Goal: Communication & Community: Answer question/provide support

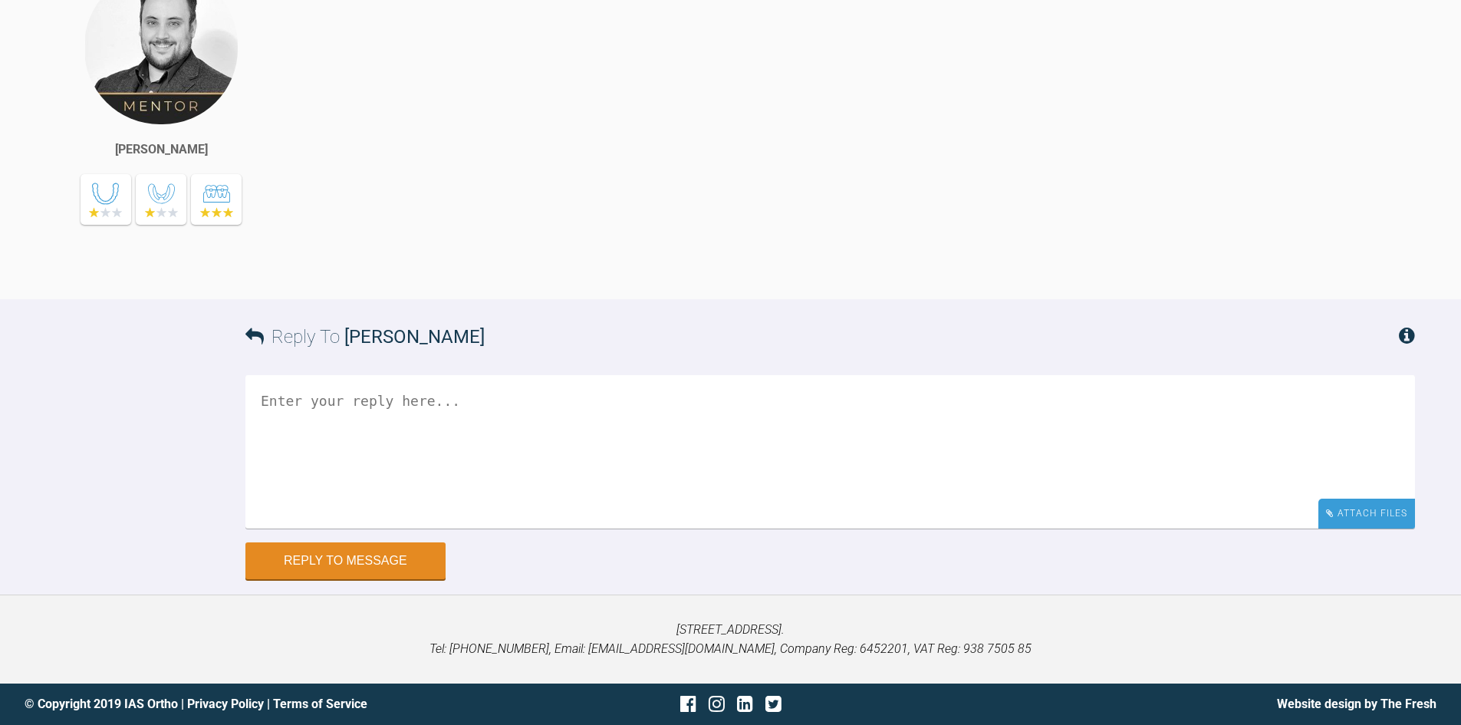
click at [1362, 528] on div "Attach Files" at bounding box center [1367, 514] width 97 height 30
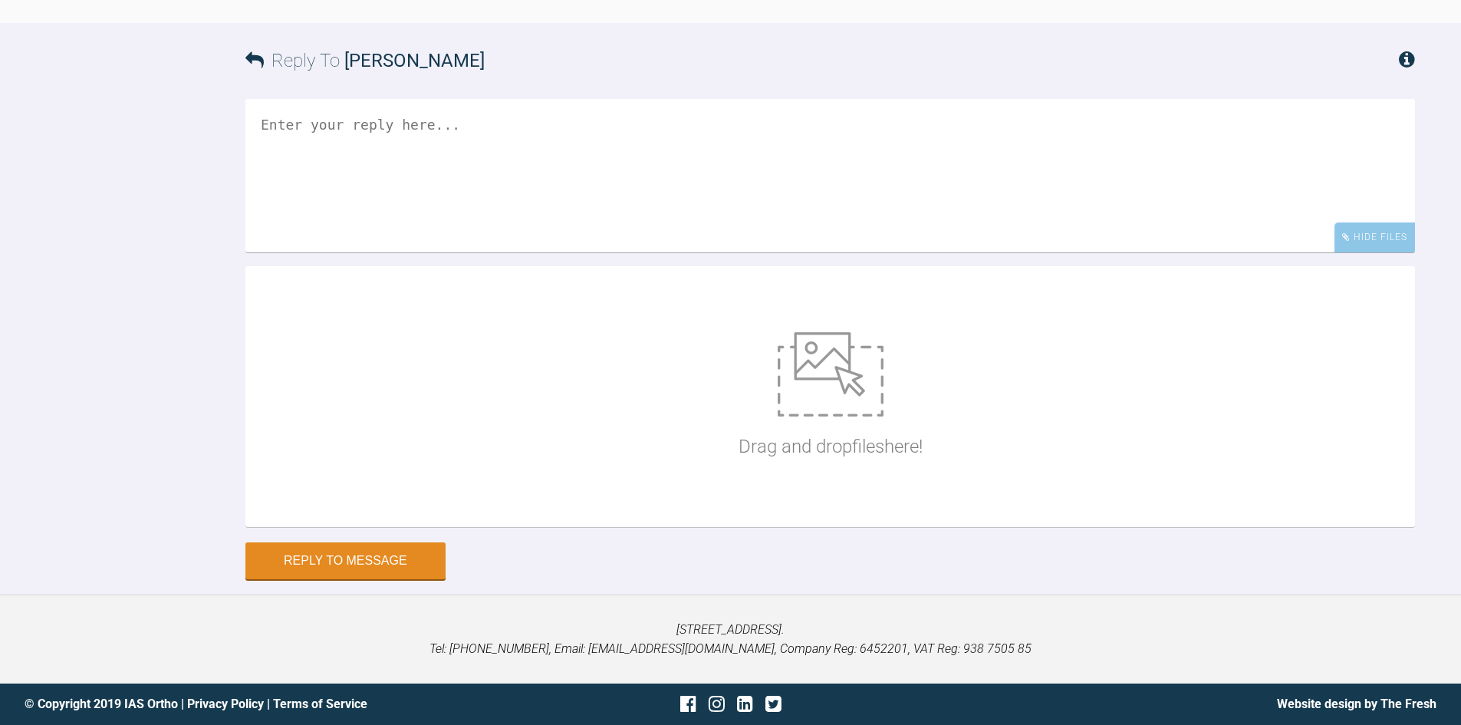
scroll to position [22000, 0]
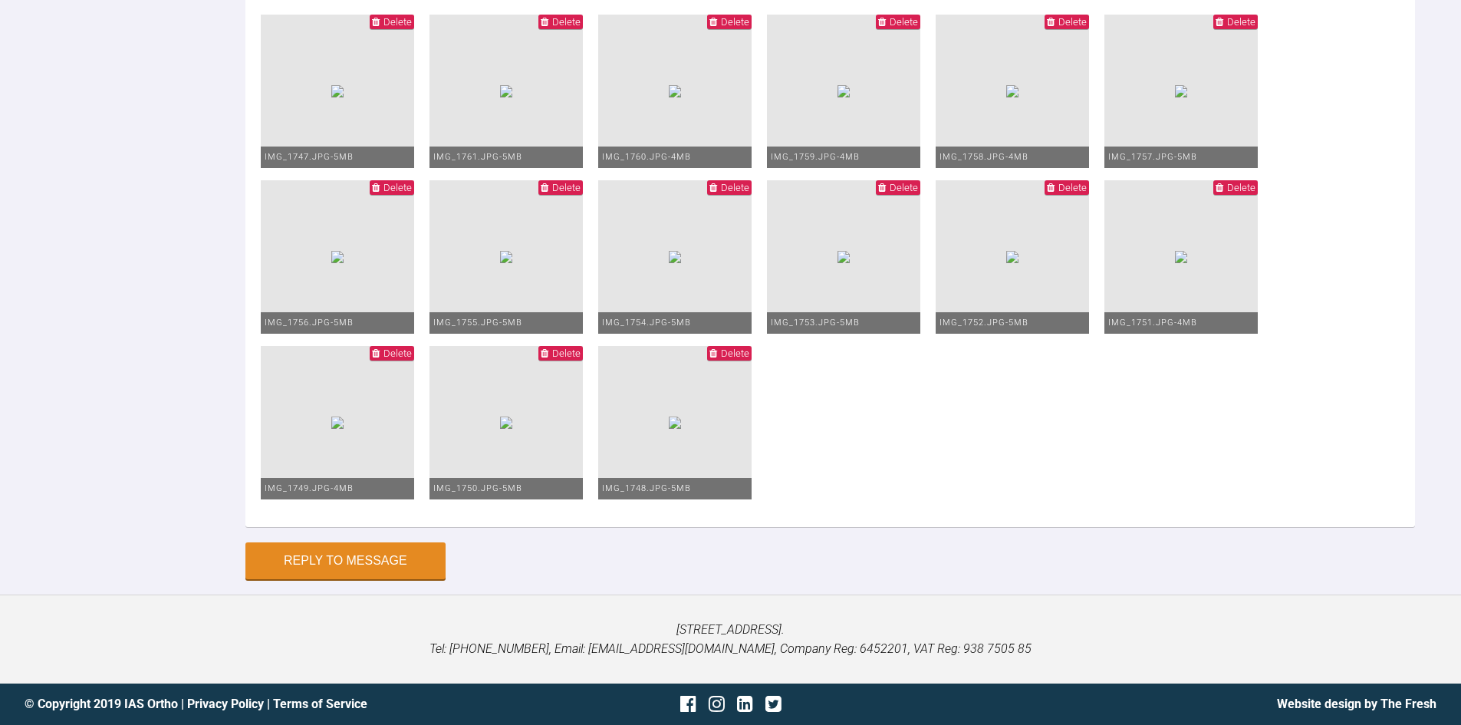
scroll to position [22606, 0]
type textarea "Hi Greg, This is us at debond appt. Patient is delighted and I think a decent o…"
click at [382, 572] on button "Reply to Message" at bounding box center [345, 562] width 200 height 37
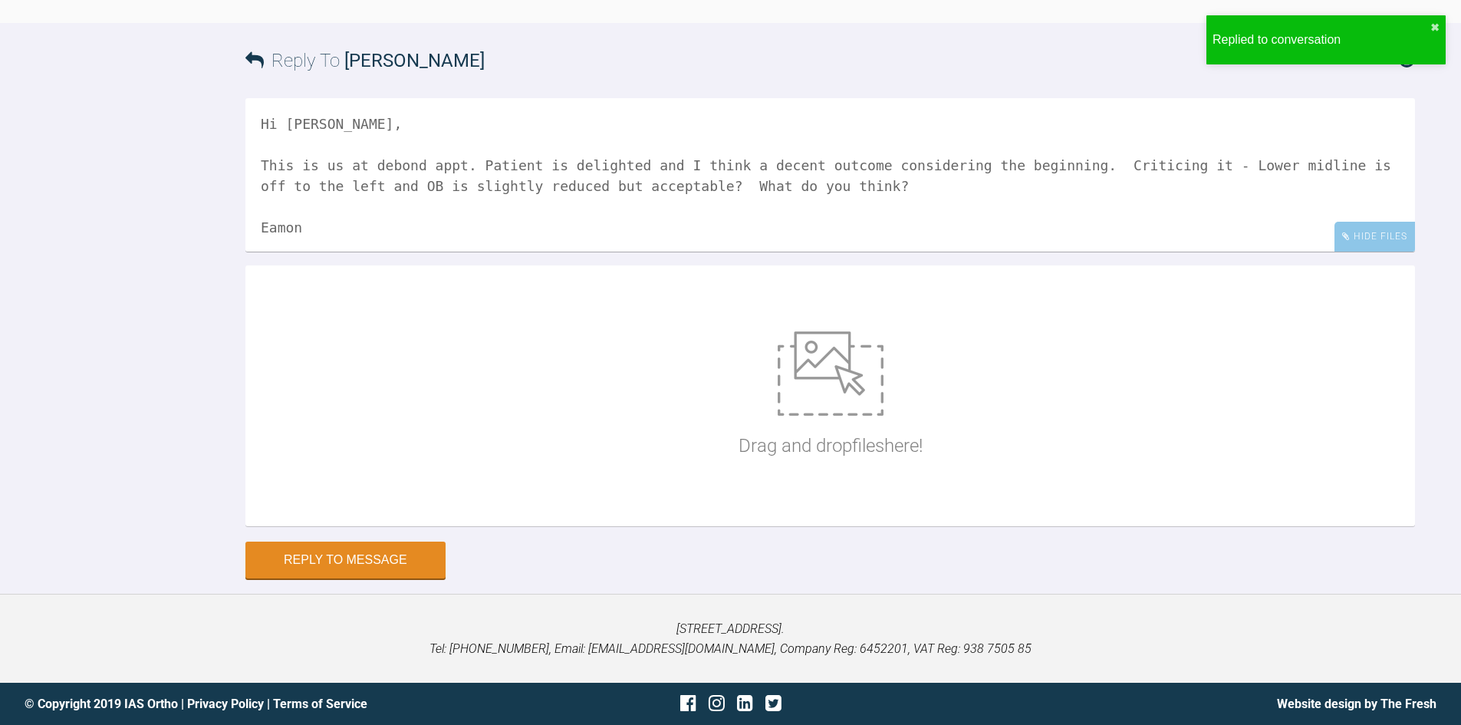
scroll to position [22262, 0]
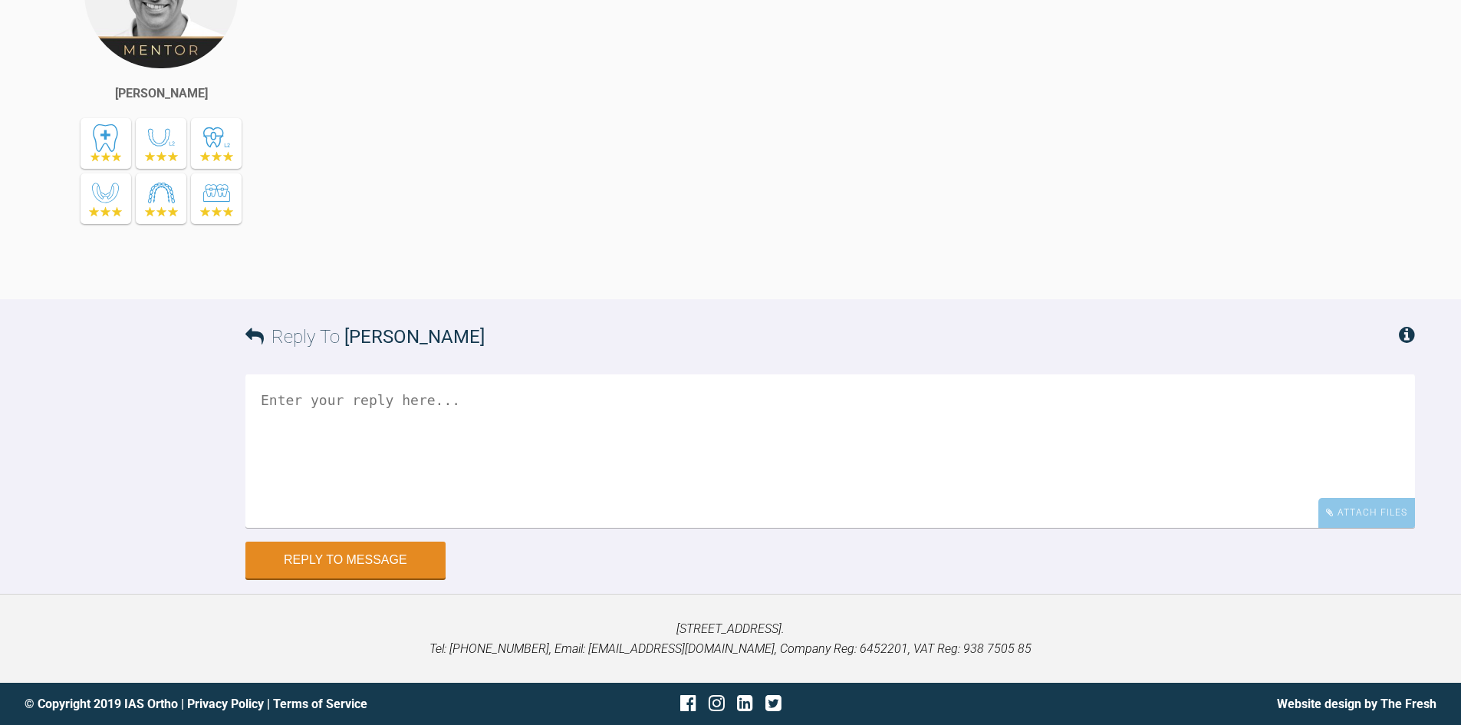
scroll to position [8130, 0]
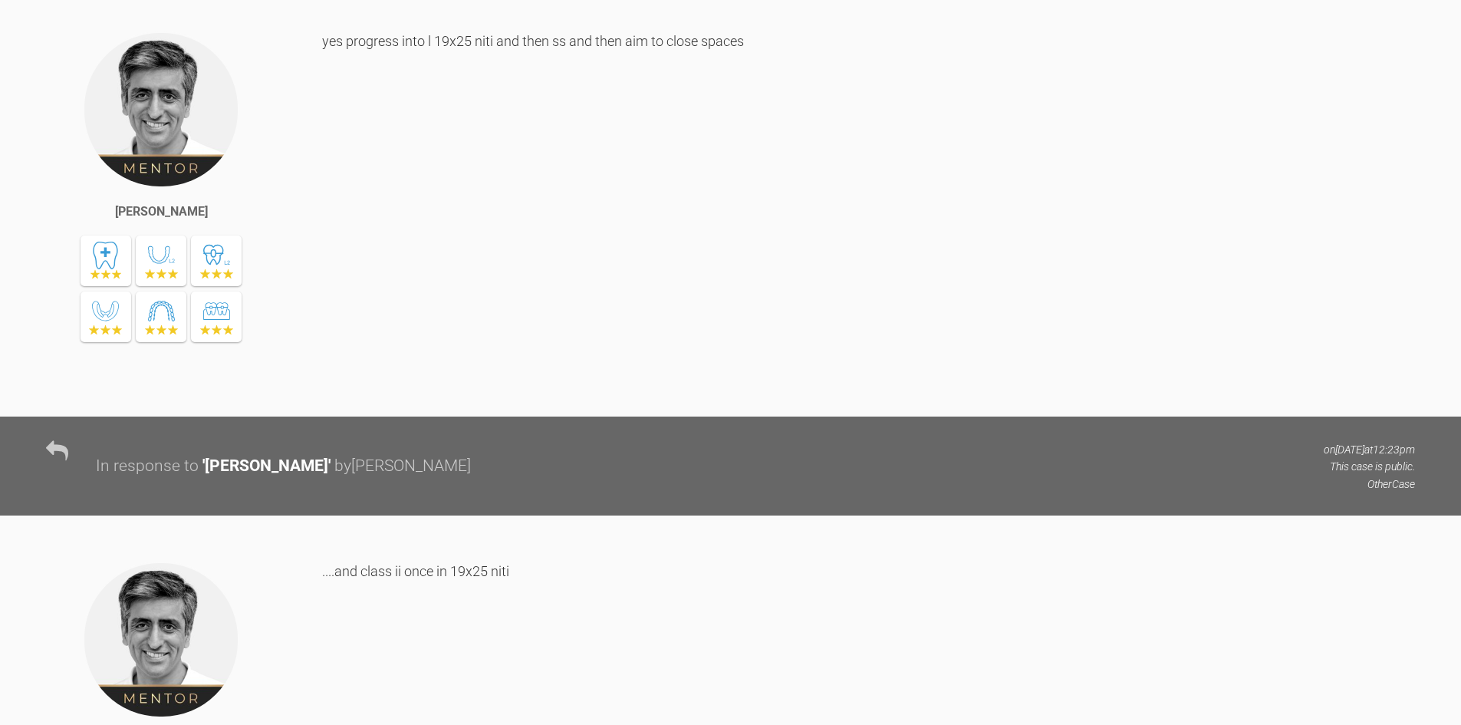
scroll to position [6173, 0]
